Goal: Use online tool/utility: Utilize a website feature to perform a specific function

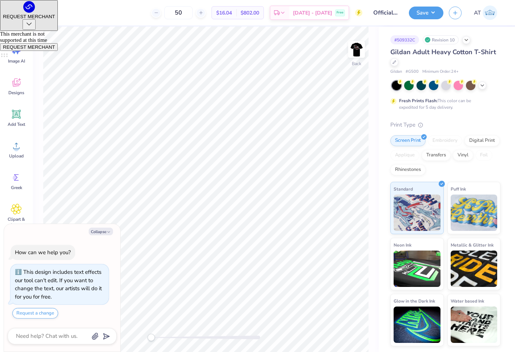
click at [190, 337] on div at bounding box center [205, 338] width 109 height 4
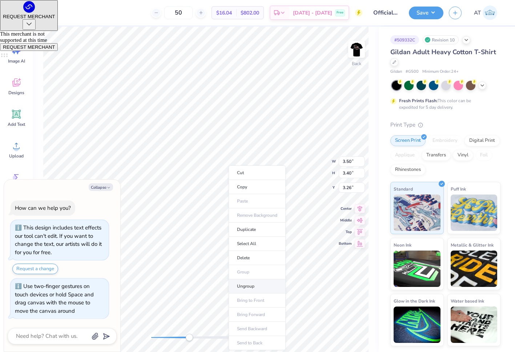
click at [248, 286] on li "Ungroup" at bounding box center [257, 286] width 57 height 14
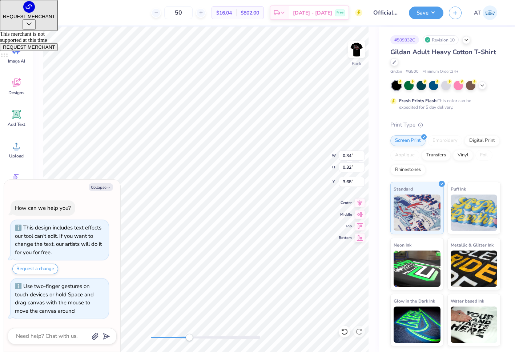
type textarea "x"
type input "0.45"
type input "0.47"
type input "3.85"
type textarea "x"
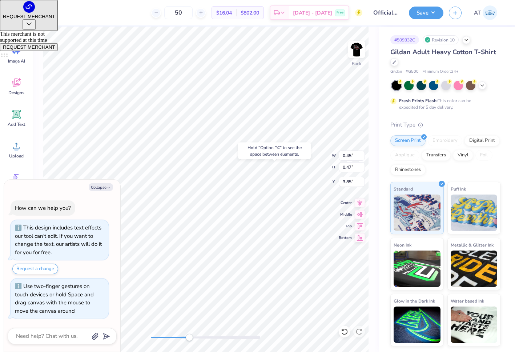
type input "0.34"
type input "0.32"
type input "3.68"
type textarea "x"
type input "0.45"
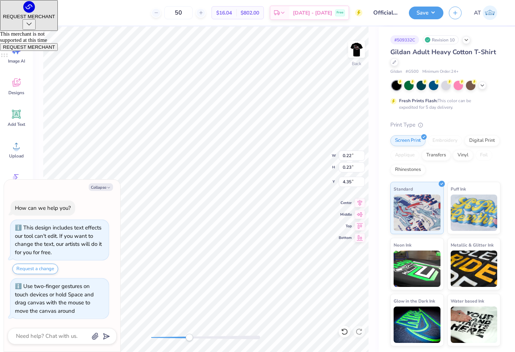
type input "0.47"
type input "4.16"
type textarea "x"
type input "0.45"
type input "0.47"
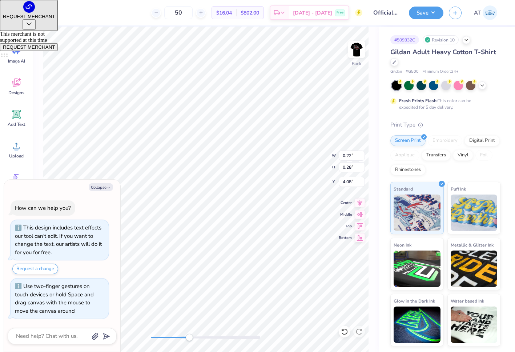
type input "3.77"
type textarea "x"
type input "3.22"
click at [341, 331] on icon at bounding box center [344, 331] width 7 height 7
type textarea "x"
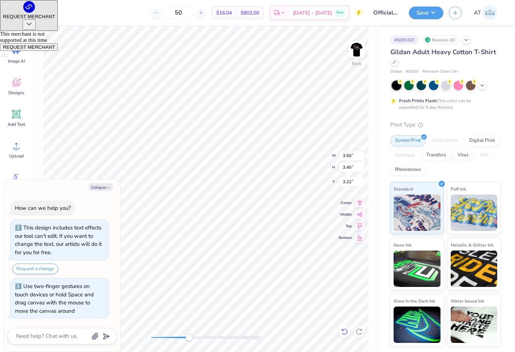
type input "3.26"
type textarea "x"
type input "0.45"
type input "0.47"
type input "3.84"
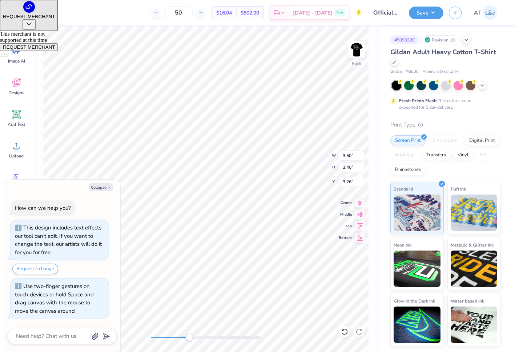
type textarea "x"
type input "3.12"
click at [345, 331] on icon at bounding box center [344, 331] width 7 height 7
type textarea "x"
type input "3.26"
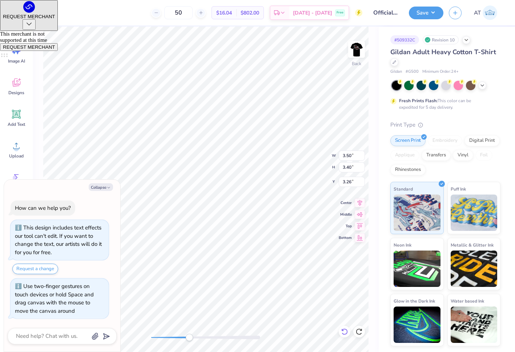
type textarea "x"
type input "3.22"
type textarea "x"
type input "3.27"
type textarea "x"
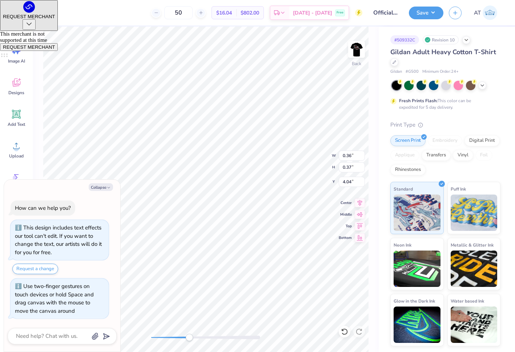
type input "3.50"
type input "3.40"
type input "3.27"
type textarea "x"
type input "0.34"
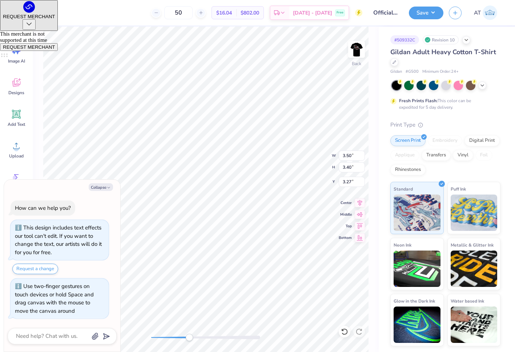
type input "0.35"
type input "4.08"
type textarea "x"
type input "3.50"
type input "3.40"
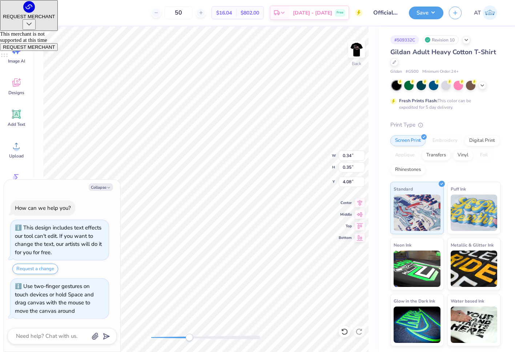
type input "3.27"
click at [356, 45] on img at bounding box center [356, 49] width 29 height 29
click at [363, 55] on img at bounding box center [356, 49] width 29 height 29
type textarea "x"
